Goal: Check status

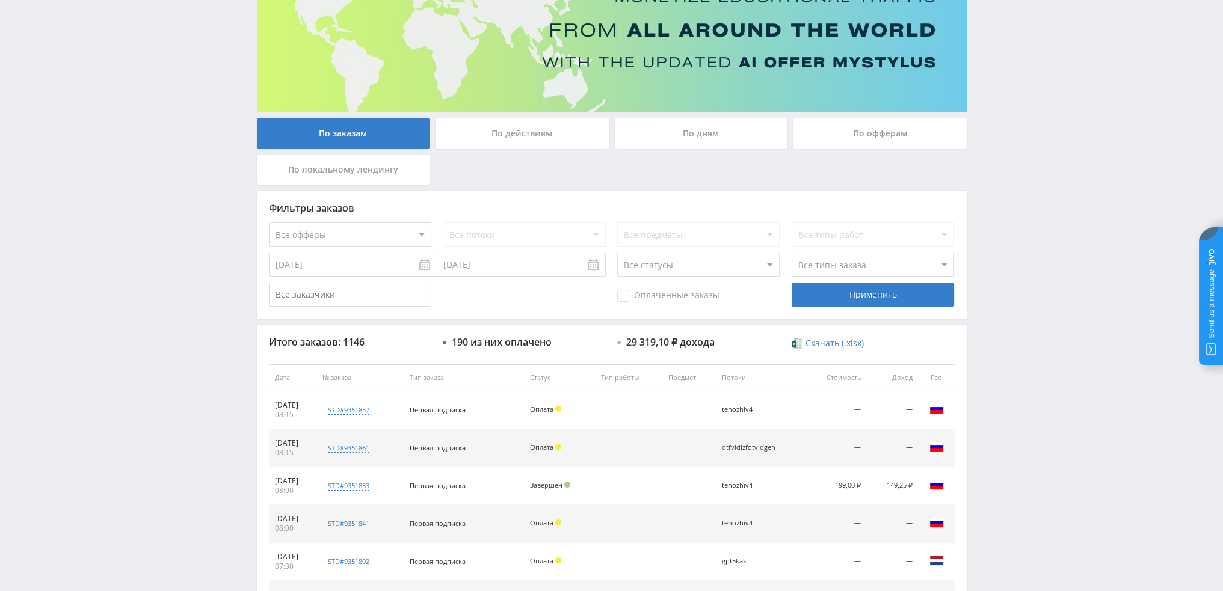
scroll to position [116, 0]
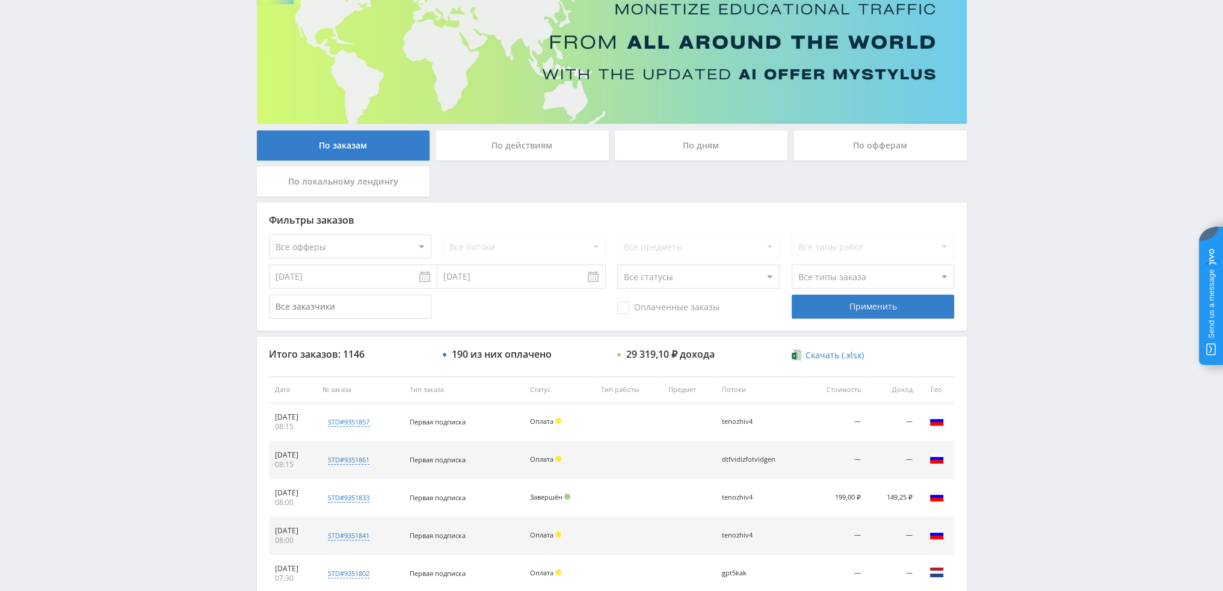
click at [717, 153] on div "По дням" at bounding box center [701, 146] width 173 height 30
click at [0, 0] on input "По дням" at bounding box center [0, 0] width 0 height 0
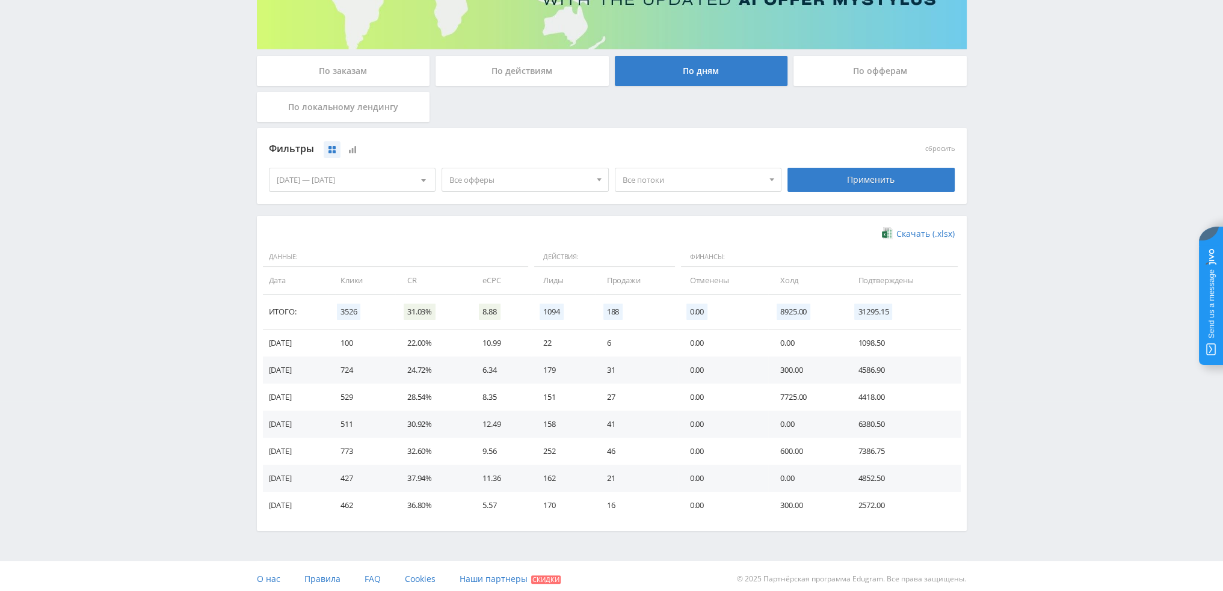
scroll to position [195, 0]
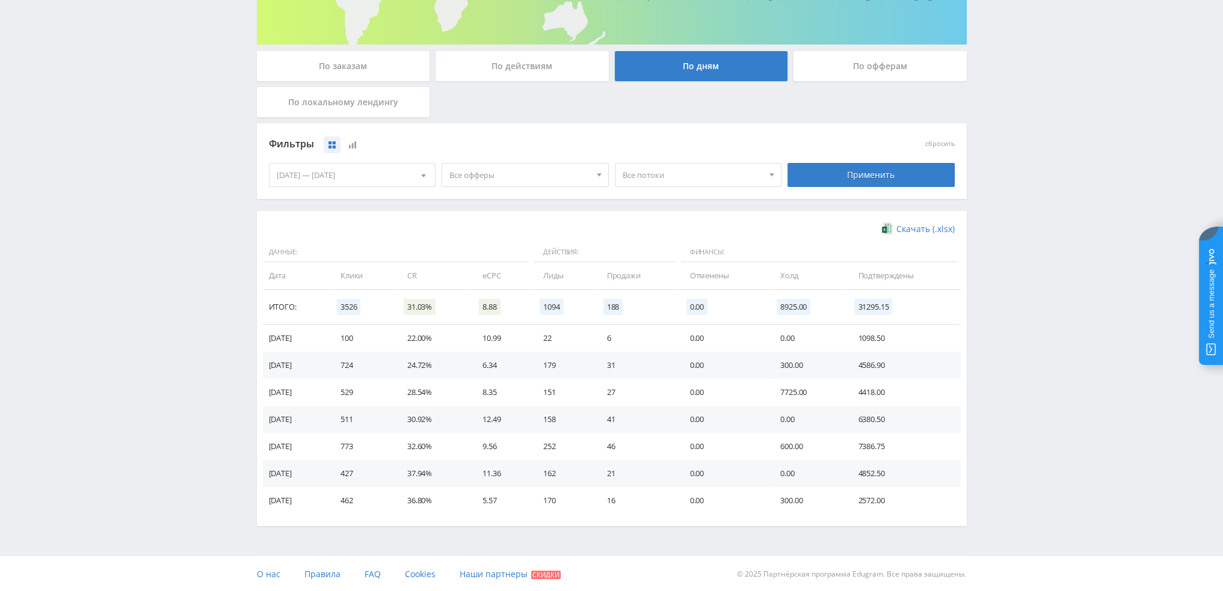
click at [520, 182] on span "Все офферы" at bounding box center [519, 175] width 141 height 23
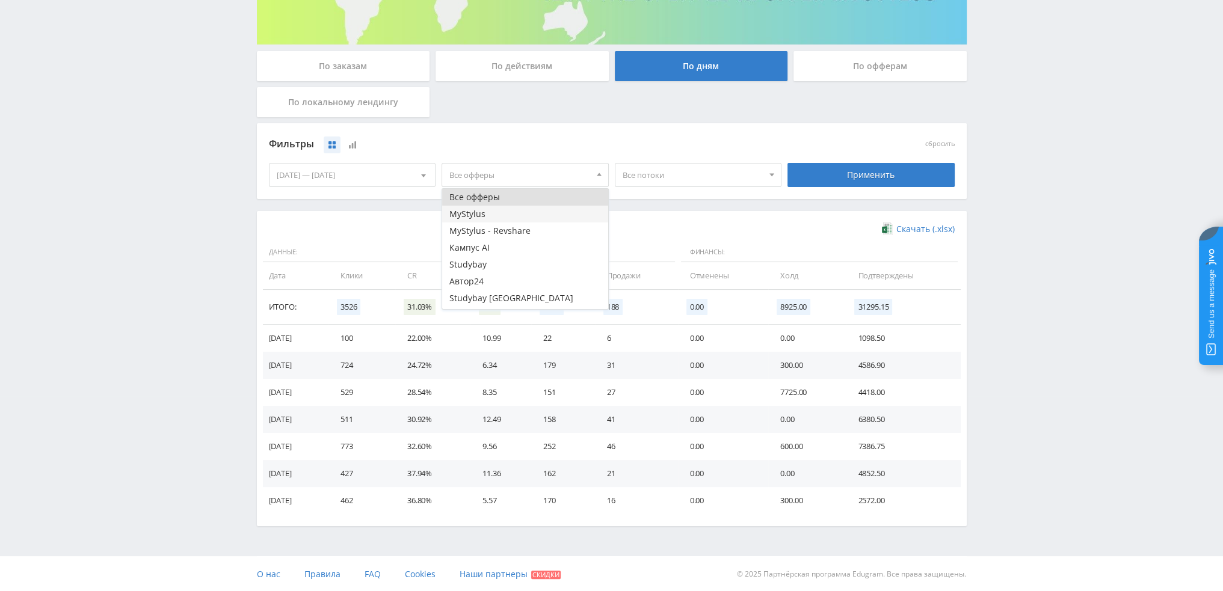
click at [490, 220] on button "MyStylus" at bounding box center [525, 214] width 166 height 17
click at [492, 240] on button "Кампус AI" at bounding box center [525, 247] width 166 height 17
click at [495, 239] on button "Кампус AI" at bounding box center [525, 247] width 166 height 17
click at [498, 228] on button "MyStylus - Revshare" at bounding box center [525, 231] width 166 height 17
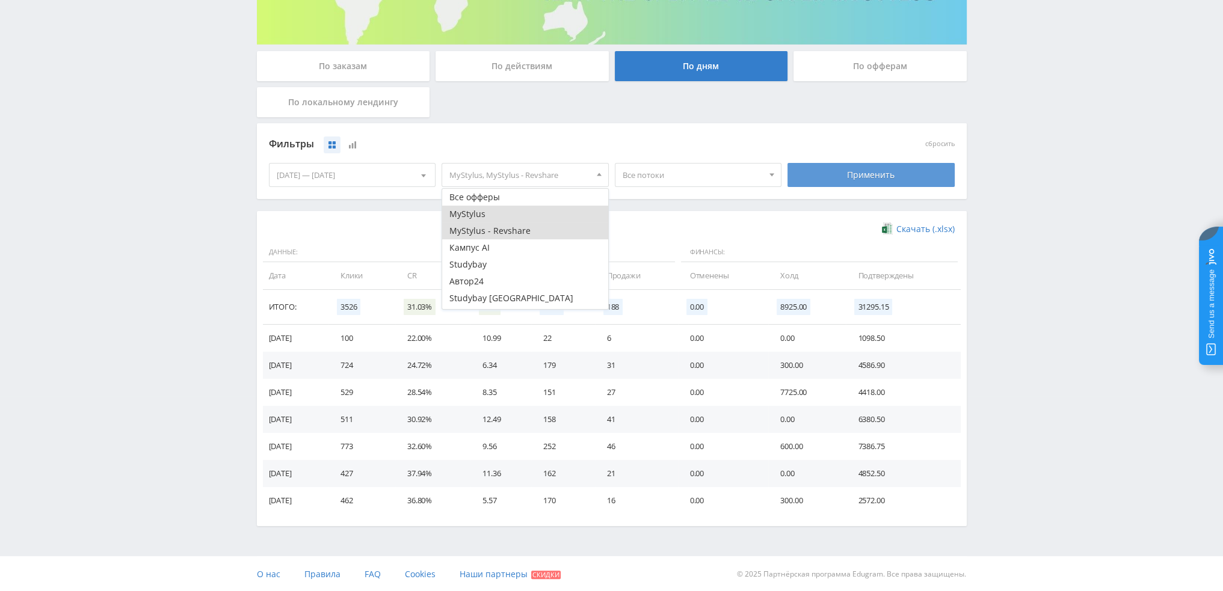
click at [833, 175] on div "Применить" at bounding box center [871, 175] width 167 height 24
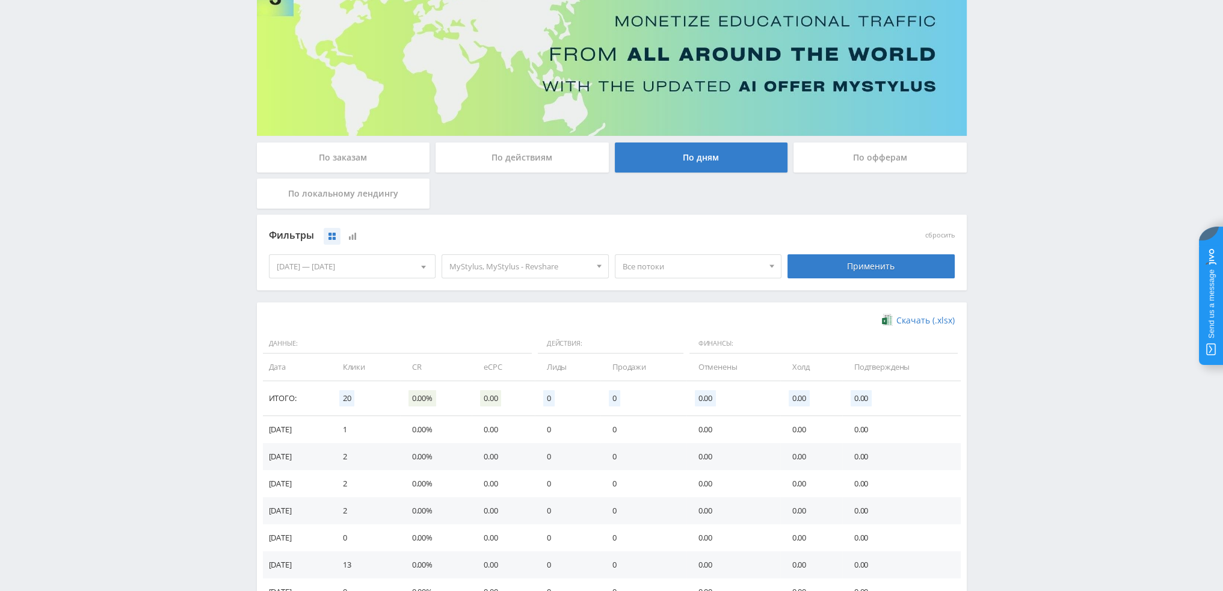
scroll to position [181, 0]
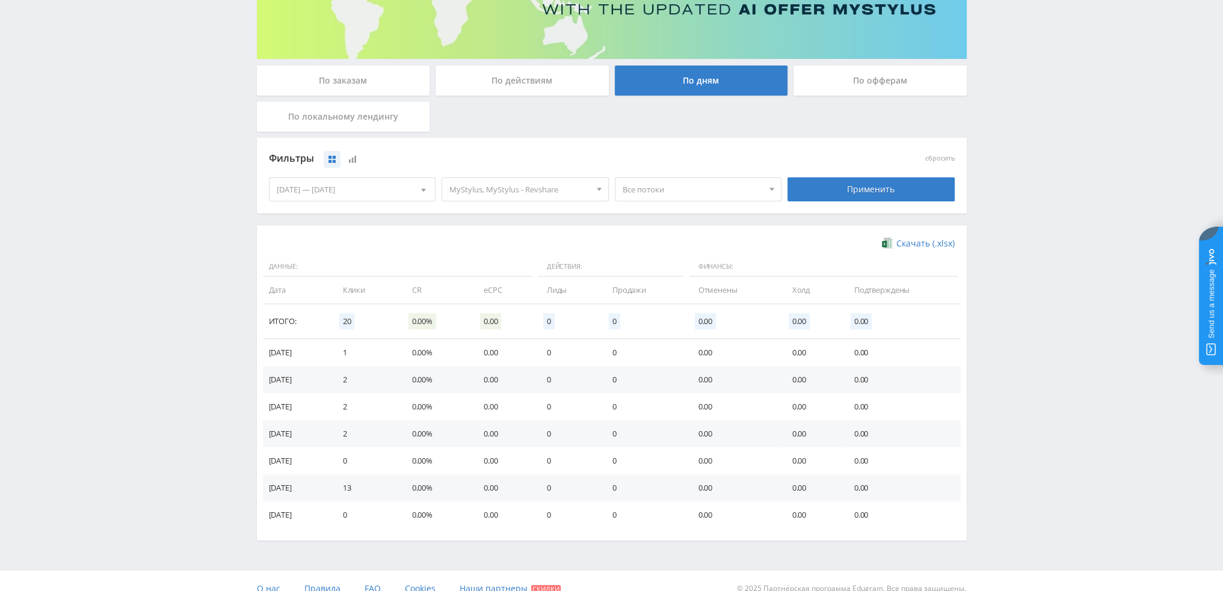
click at [673, 190] on span "Все потоки" at bounding box center [693, 189] width 141 height 23
click at [643, 232] on button "fs1" at bounding box center [699, 228] width 166 height 17
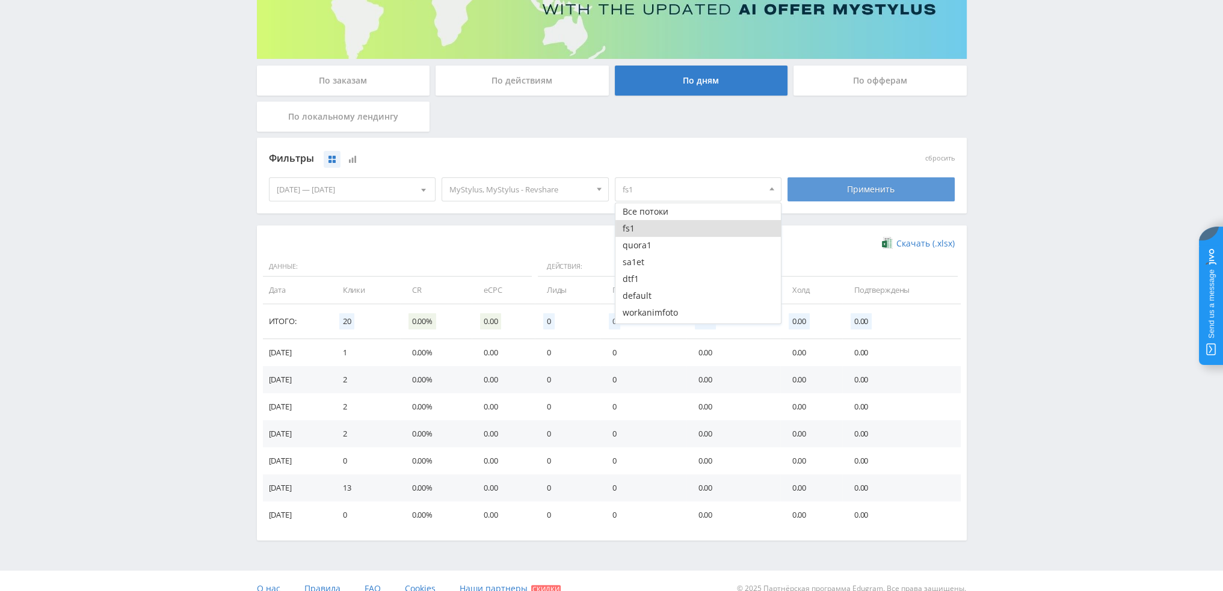
click at [854, 200] on div "Применить" at bounding box center [871, 190] width 167 height 24
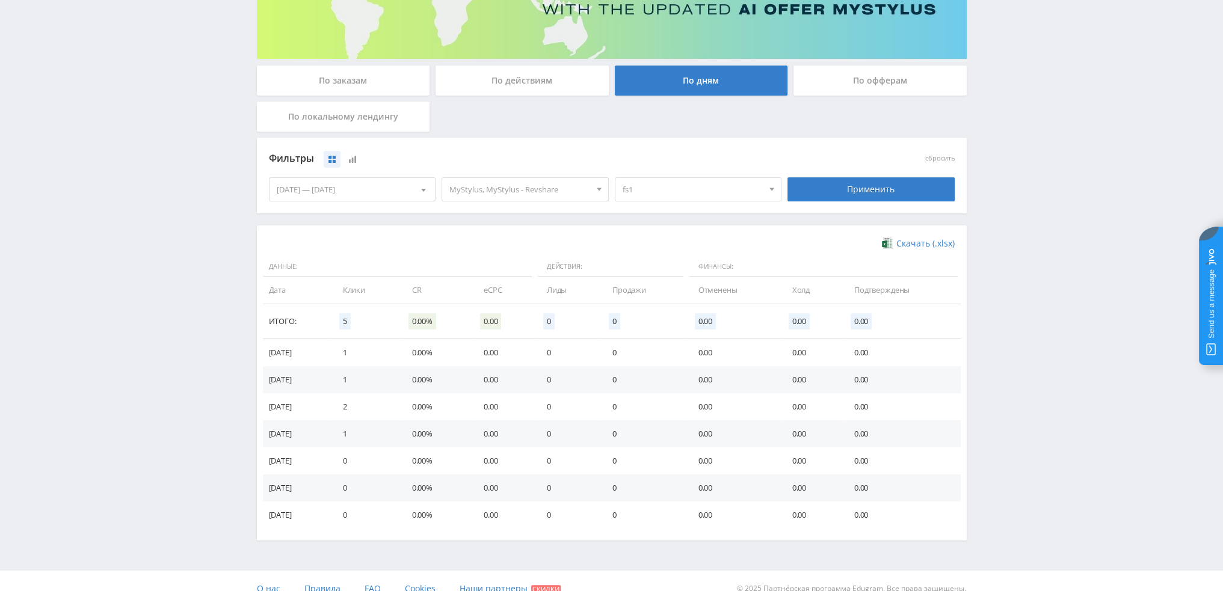
click at [682, 190] on span "fs1" at bounding box center [693, 189] width 141 height 23
click at [669, 231] on button "fs1" at bounding box center [699, 228] width 166 height 17
click at [1111, 255] on div "Telegram-канал Инструменты База знаний Ваш менеджер: [PERSON_NAME] [PERSON_NAME…" at bounding box center [611, 213] width 1223 height 788
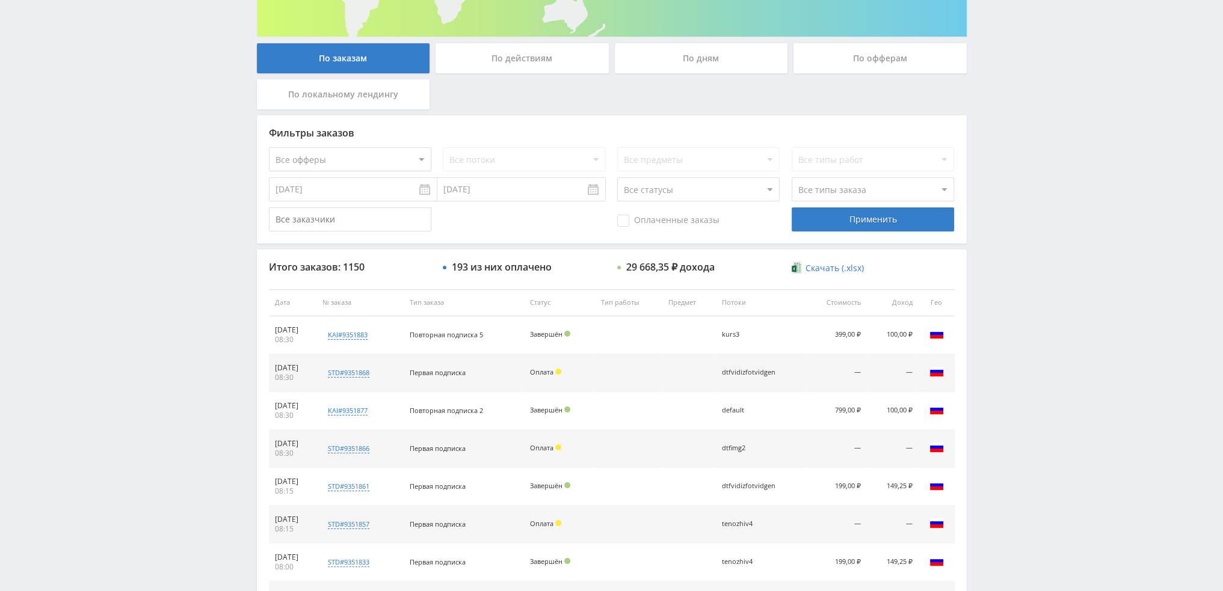
scroll to position [181, 0]
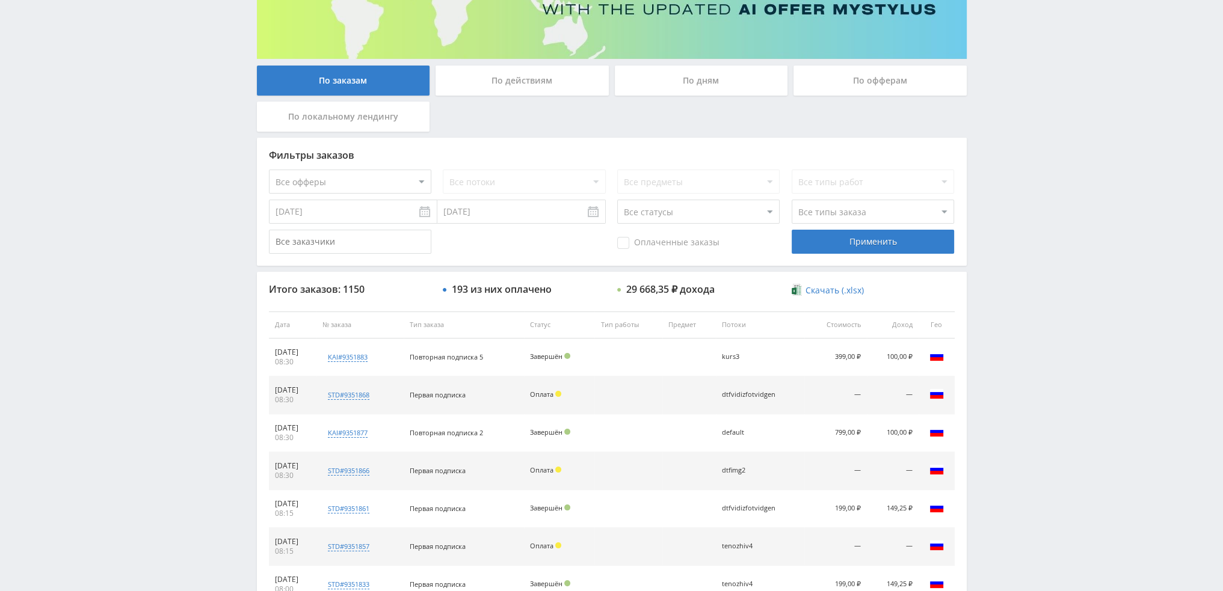
click at [703, 76] on div "По дням" at bounding box center [701, 81] width 173 height 30
click at [0, 0] on input "По дням" at bounding box center [0, 0] width 0 height 0
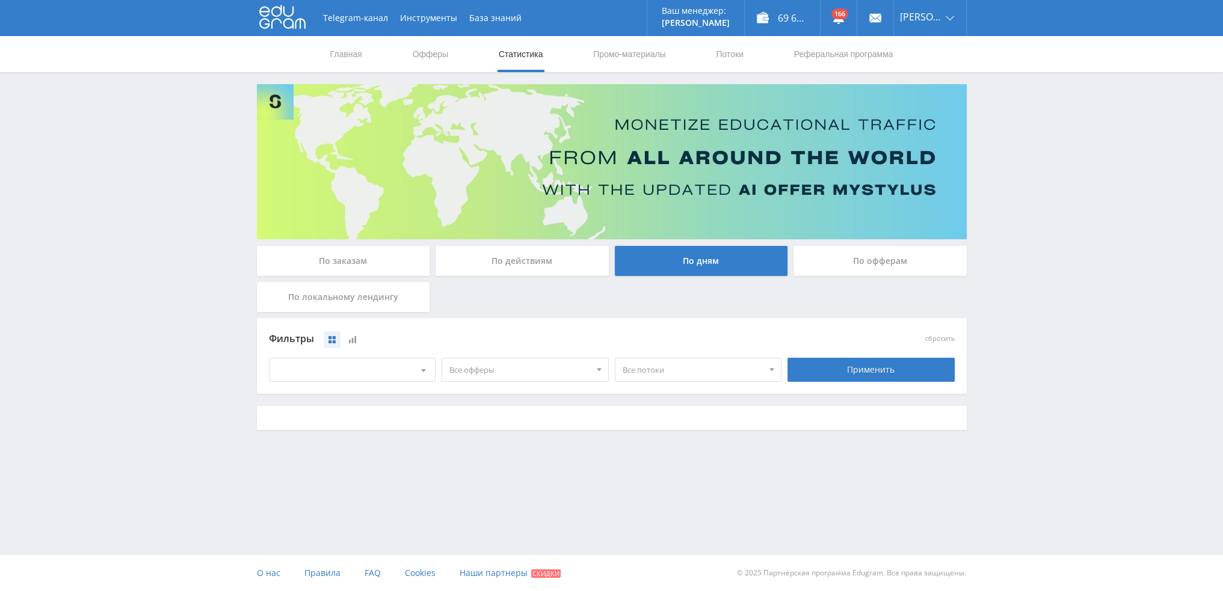
scroll to position [0, 0]
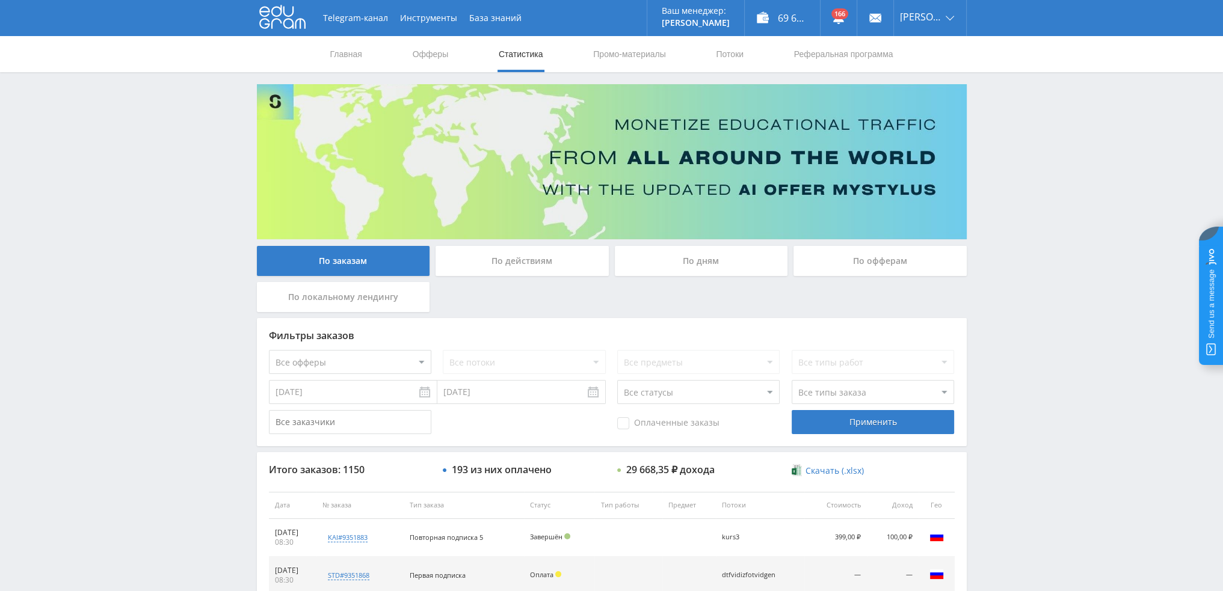
click at [673, 255] on div "По дням" at bounding box center [701, 261] width 173 height 30
click at [0, 0] on input "По дням" at bounding box center [0, 0] width 0 height 0
